Goal: Transaction & Acquisition: Purchase product/service

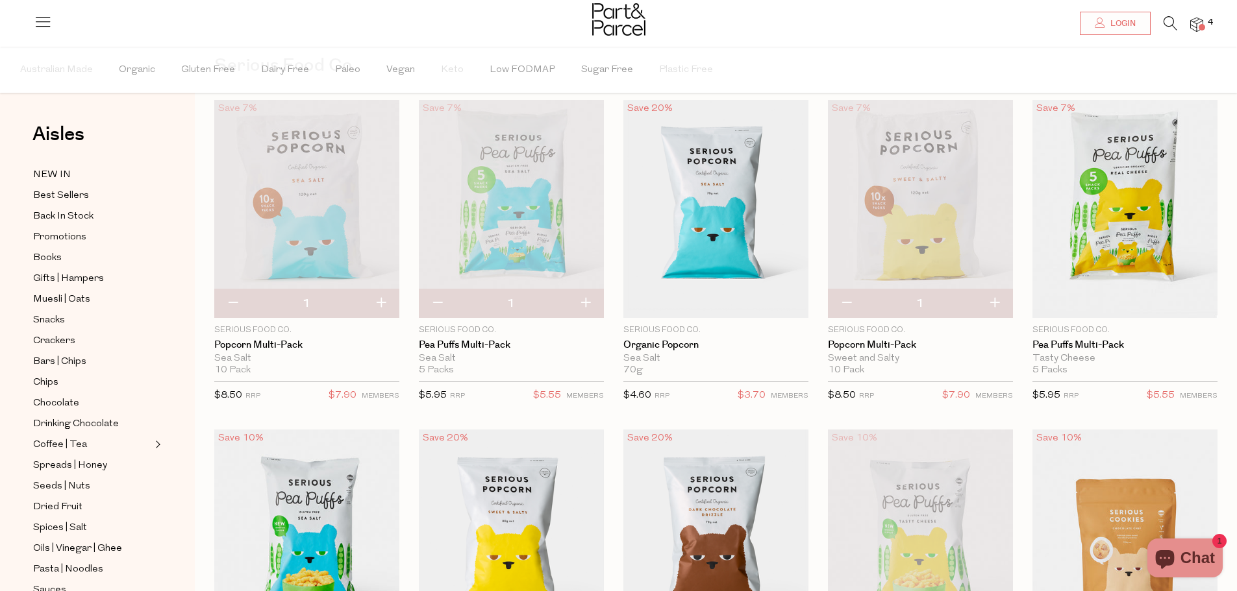
scroll to position [65, 0]
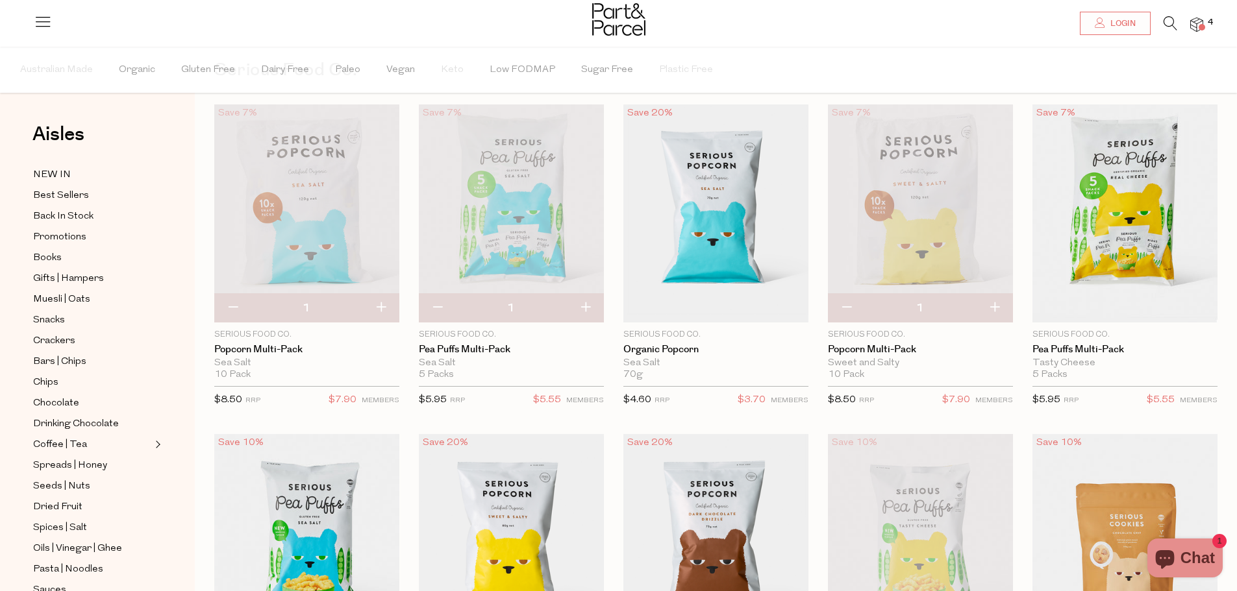
click at [284, 252] on img at bounding box center [306, 214] width 185 height 218
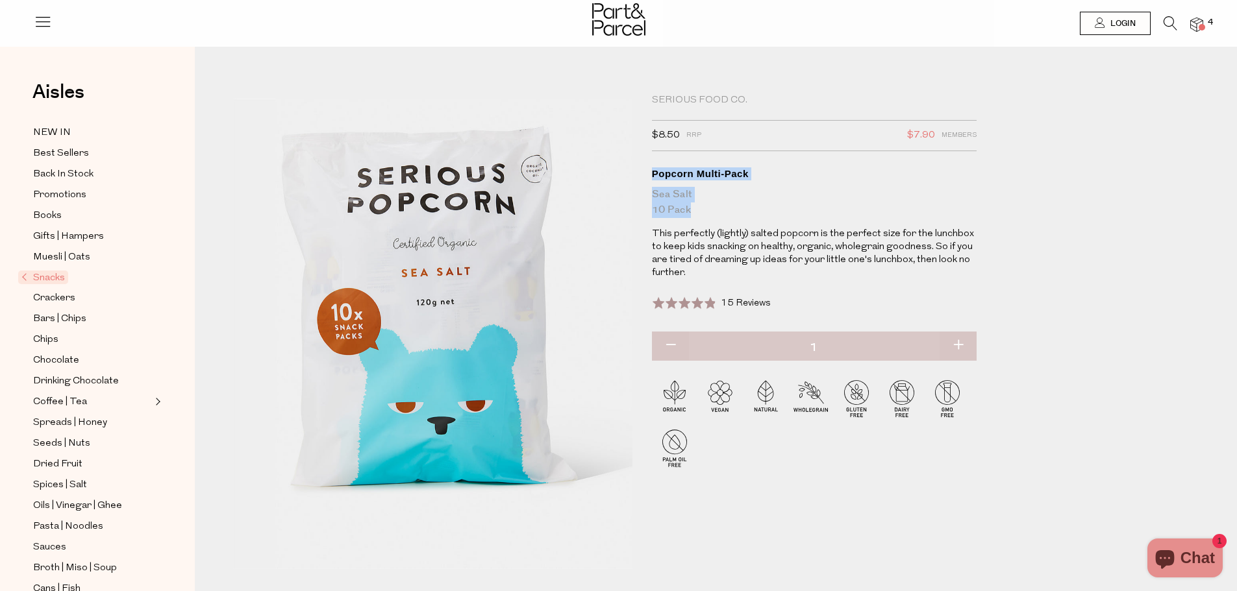
drag, startPoint x: 647, startPoint y: 175, endPoint x: 676, endPoint y: 207, distance: 43.2
click at [693, 214] on div "Serious Food Co. $8.50 RRP $7.90 Members Available: In Stock Popcorn Multi-Pack…" at bounding box center [820, 326] width 357 height 465
copy h1 "Popcorn Multi-Pack Sea Salt 10 Pack"
